Goal: Navigation & Orientation: Find specific page/section

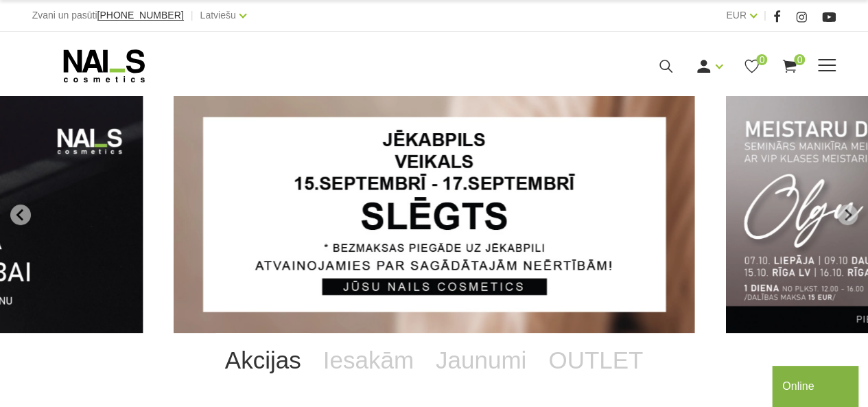
click at [159, 71] on icon at bounding box center [104, 66] width 144 height 34
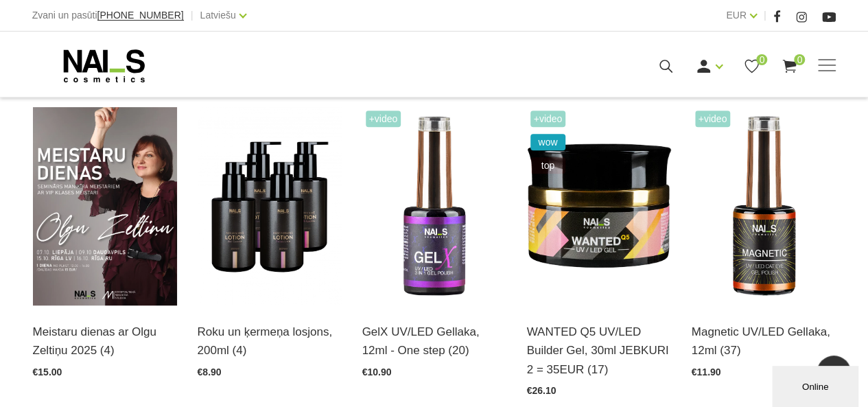
scroll to position [310, 0]
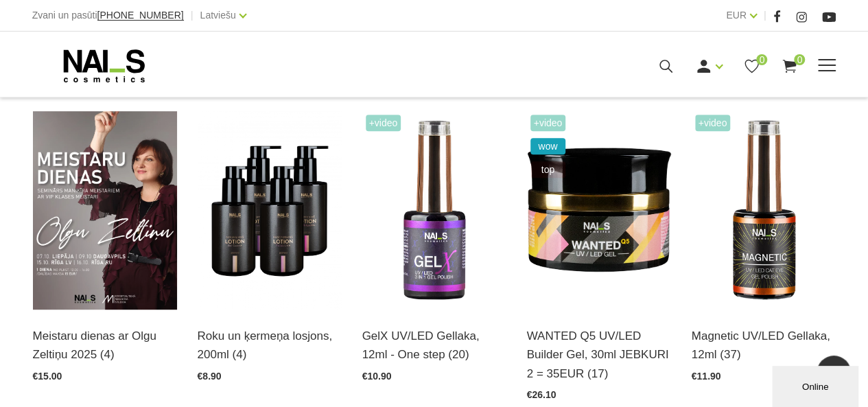
click at [829, 61] on span at bounding box center [827, 66] width 18 height 14
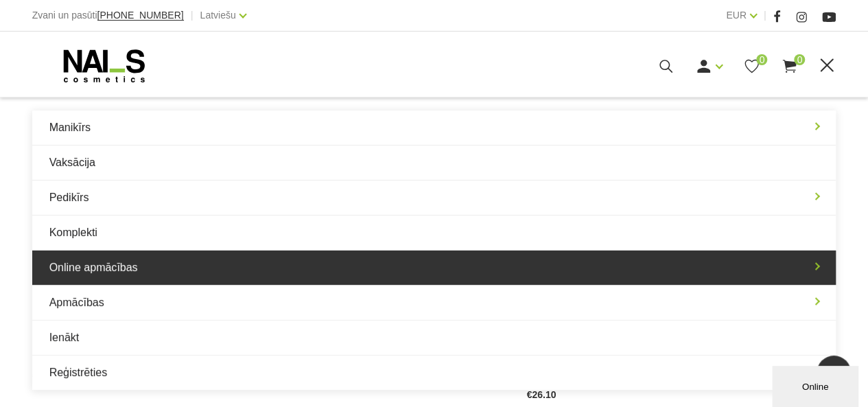
click at [802, 267] on link "Online apmācības" at bounding box center [434, 267] width 804 height 34
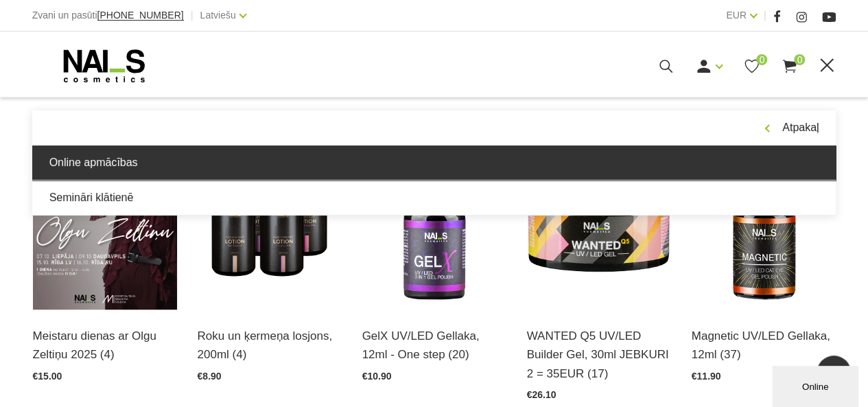
click at [91, 158] on link "Online apmācības" at bounding box center [434, 162] width 804 height 34
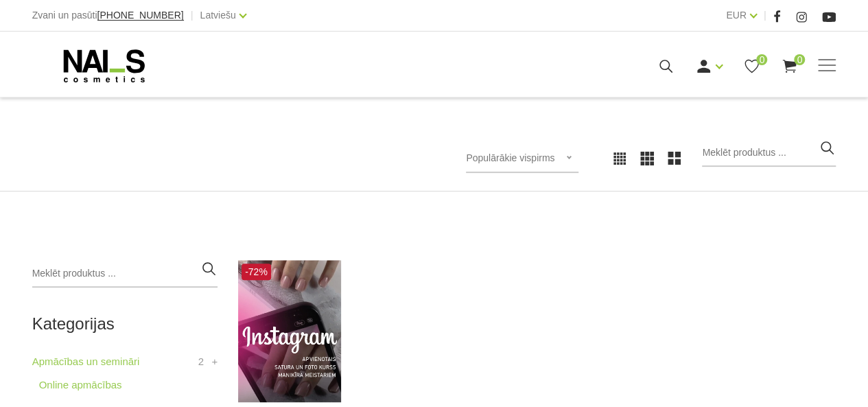
scroll to position [110, 0]
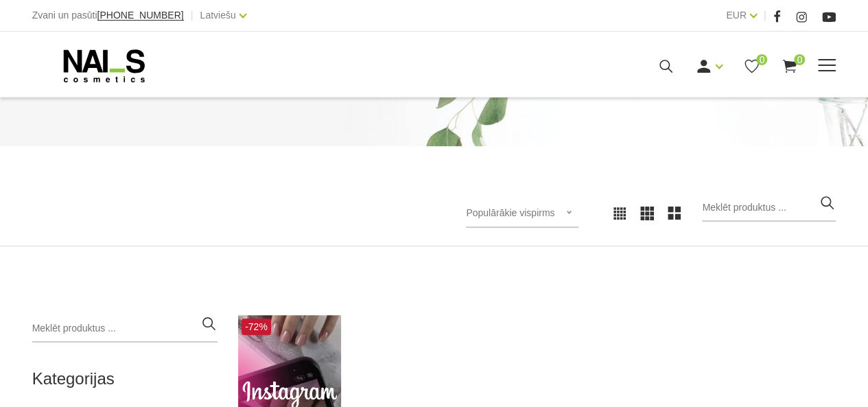
click at [836, 62] on div "Manikīrs Gēllakas Bāzes, topi un praimeri Gēlu sistēmas Dizaina sistēmas Dažādi…" at bounding box center [434, 66] width 824 height 34
click at [827, 62] on span at bounding box center [827, 66] width 18 height 14
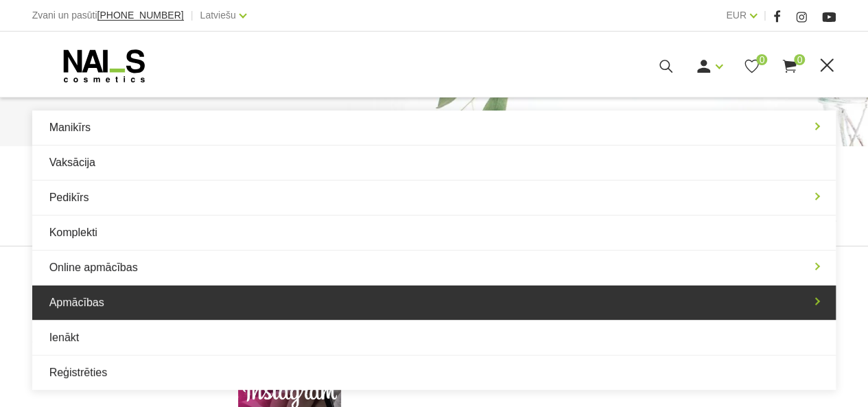
click at [812, 298] on link "Apmācības" at bounding box center [434, 302] width 804 height 34
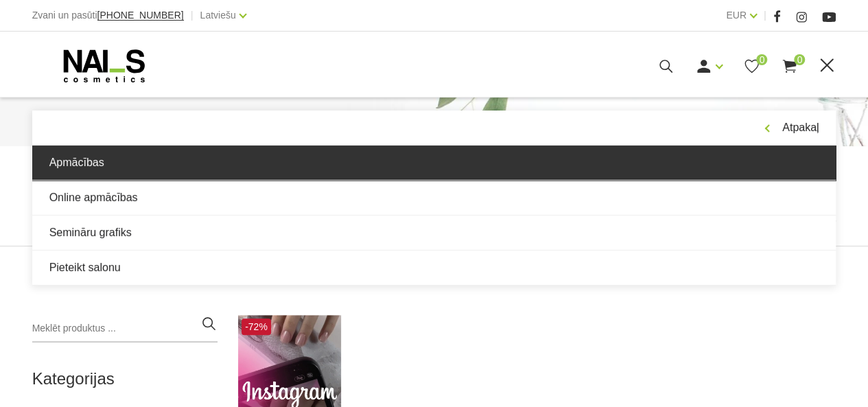
click at [109, 158] on link "Apmācības" at bounding box center [434, 162] width 804 height 34
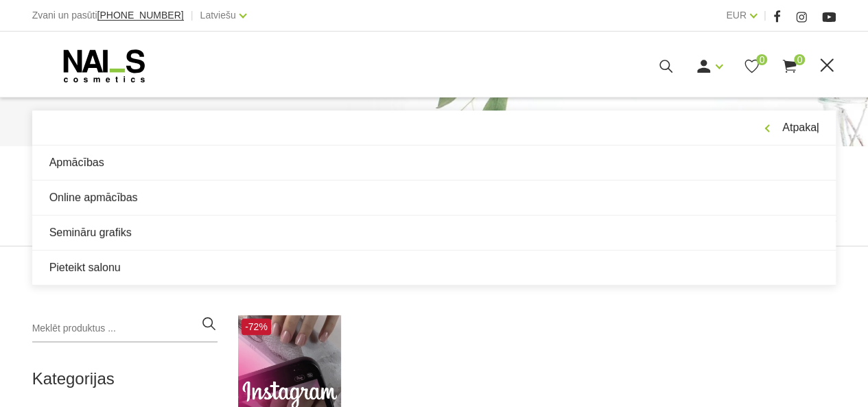
click at [549, 73] on div "Ienākt Reģistrēties 0 0" at bounding box center [575, 66] width 444 height 17
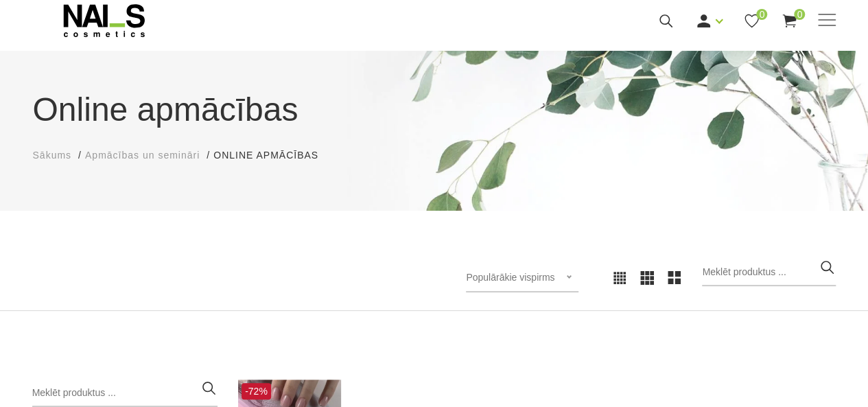
scroll to position [0, 0]
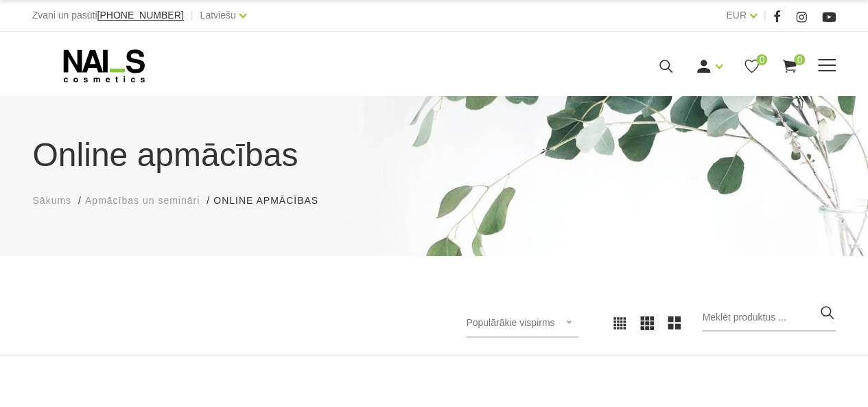
click at [818, 78] on div "Manikīrs Gēllakas Bāzes, topi un praimeri Gēlu sistēmas Dizaina sistēmas Dažādi…" at bounding box center [434, 66] width 804 height 34
click at [824, 68] on span at bounding box center [827, 66] width 18 height 14
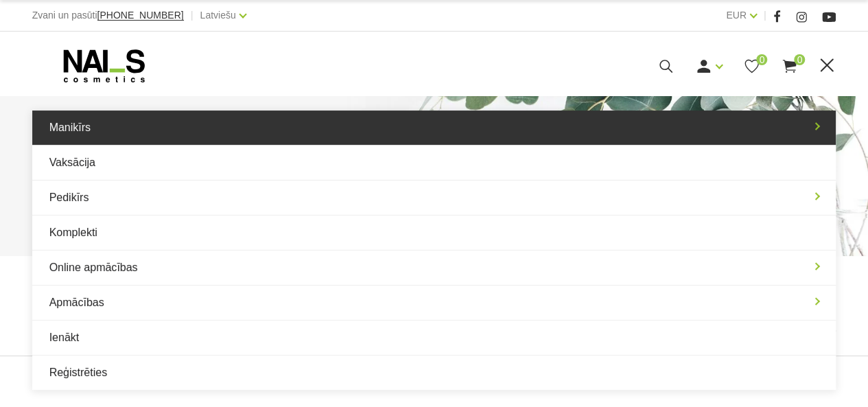
click at [802, 115] on link "Manikīrs" at bounding box center [434, 127] width 804 height 34
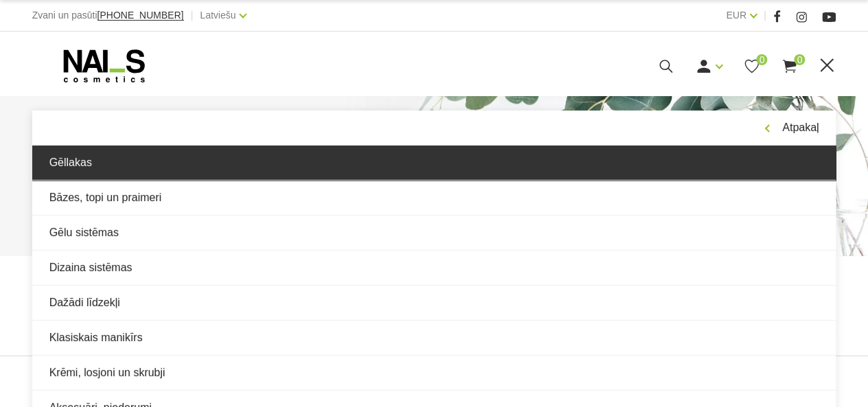
click at [82, 162] on link "Gēllakas" at bounding box center [434, 162] width 804 height 34
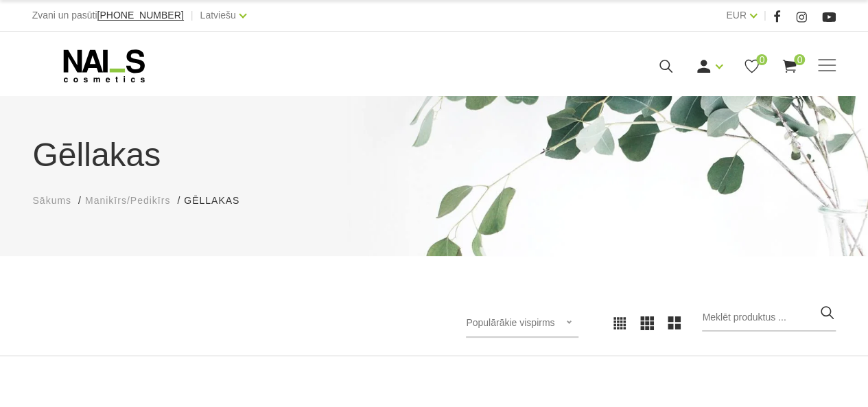
click at [232, 302] on div "Populārākie vispirms Jaunumi Lētākais vispirms Dārgākais vispirms Populārākie v…" at bounding box center [434, 323] width 868 height 66
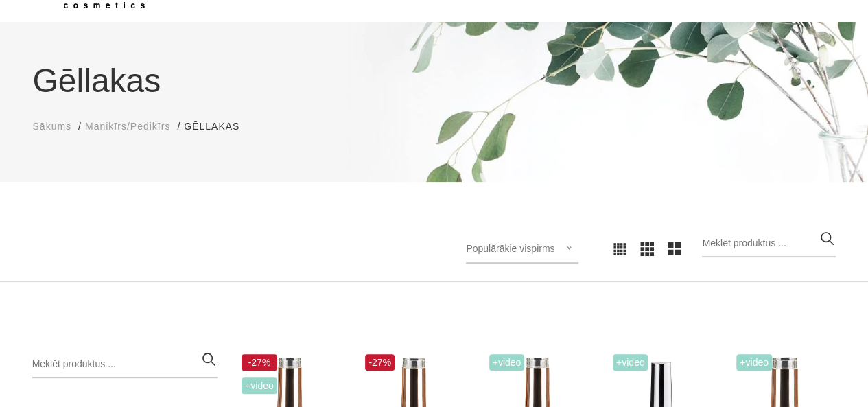
scroll to position [72, 0]
